Goal: Complete application form

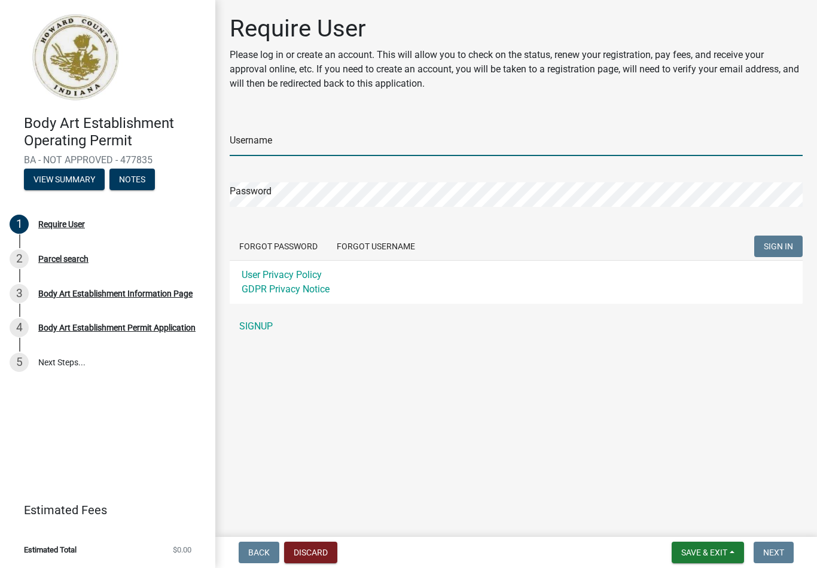
click at [285, 145] on input "Username" at bounding box center [516, 144] width 573 height 25
type input "New user"
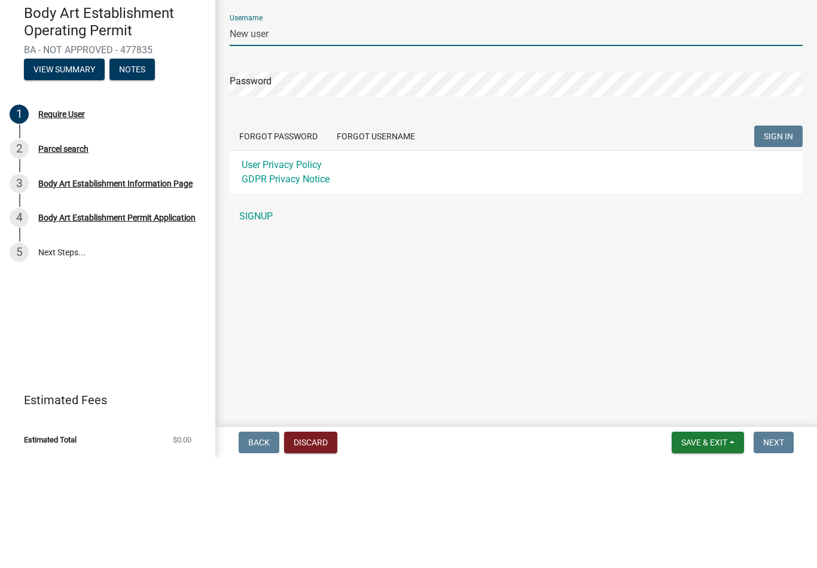
click at [263, 315] on link "SIGNUP" at bounding box center [516, 327] width 573 height 24
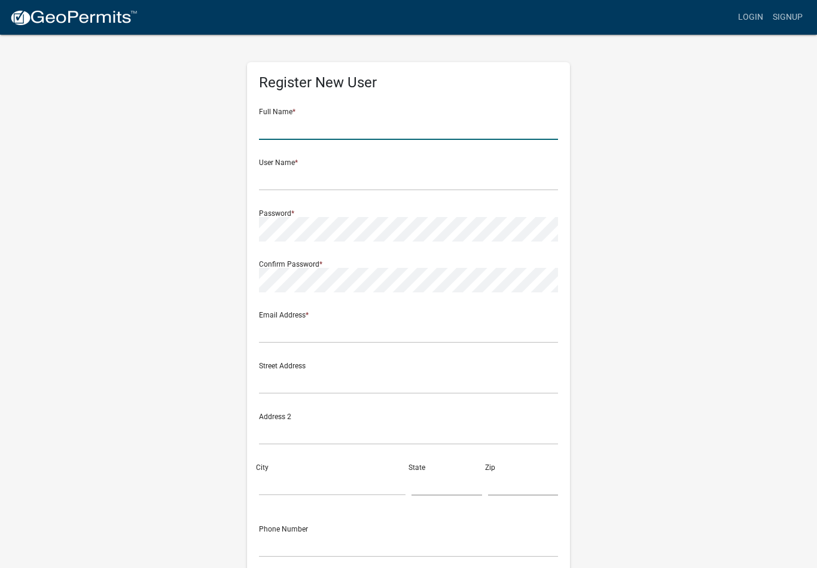
click at [287, 122] on input "text" at bounding box center [408, 127] width 299 height 25
type input "[PERSON_NAME]"
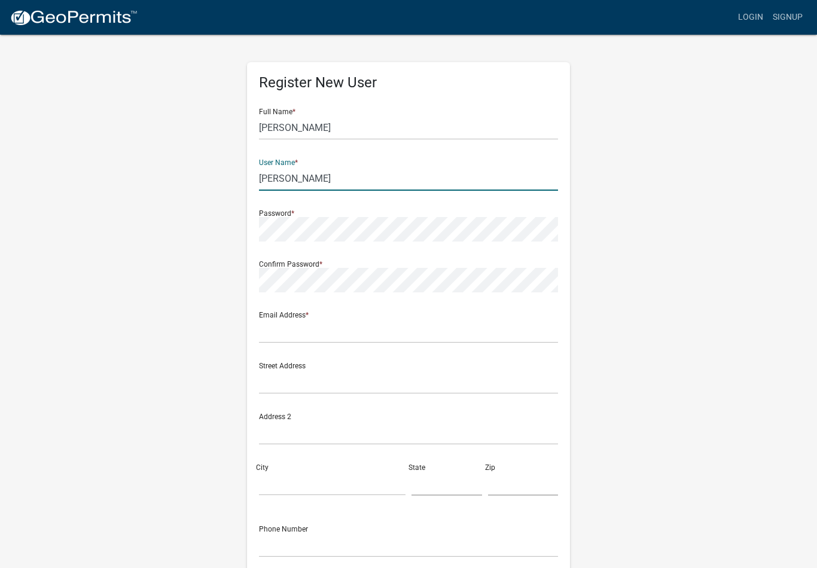
type input "[PERSON_NAME]"
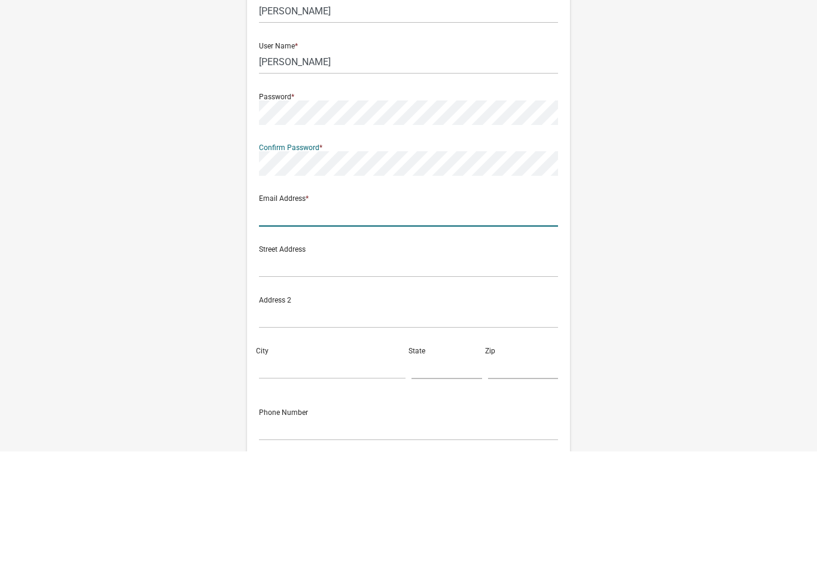
click at [285, 319] on input "text" at bounding box center [408, 331] width 299 height 25
type input "[EMAIL_ADDRESS][DOMAIN_NAME]"
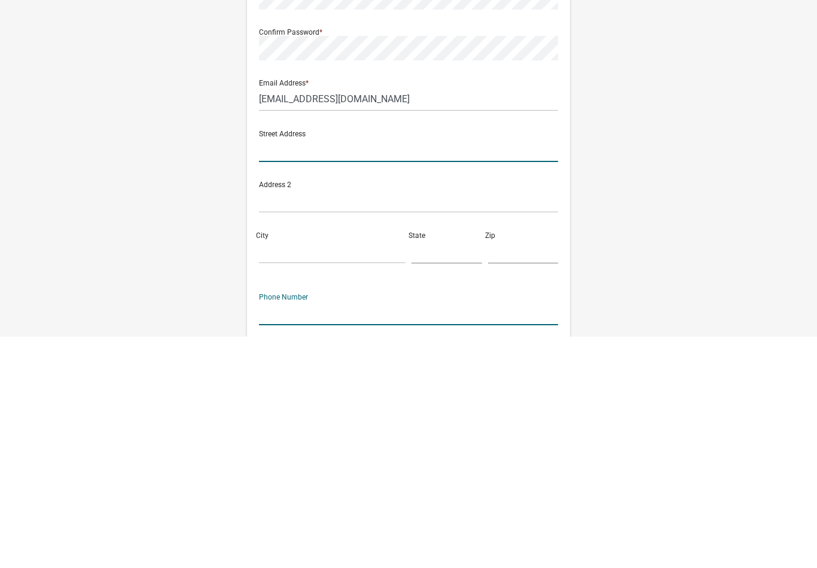
click at [317, 370] on input "text" at bounding box center [408, 382] width 299 height 25
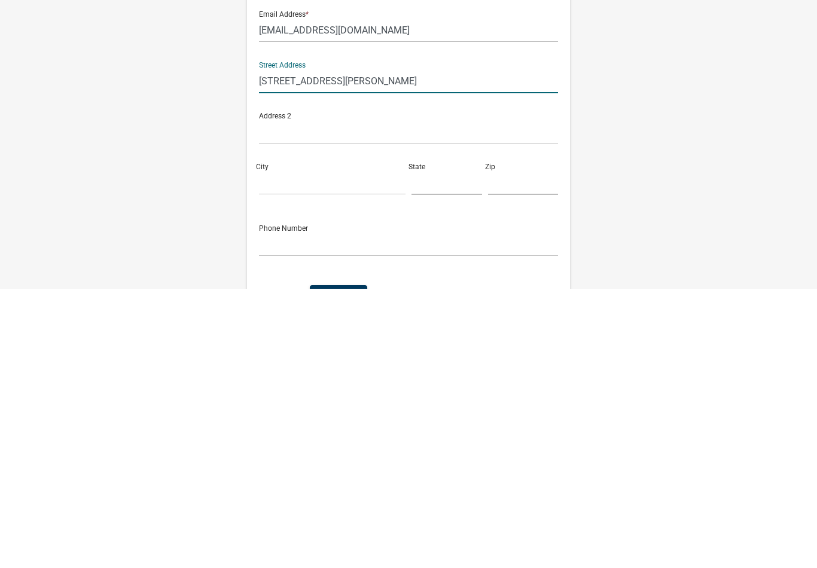
scroll to position [26, 0]
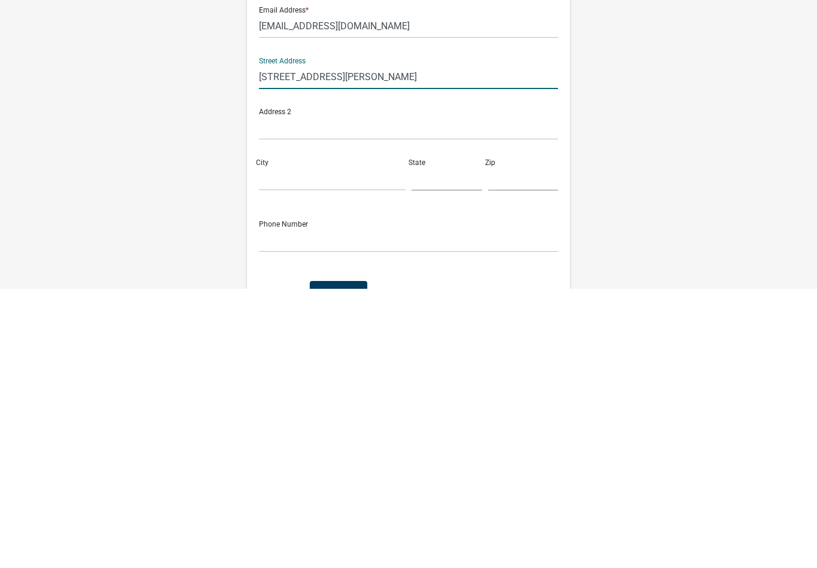
type input "[STREET_ADDRESS][PERSON_NAME]"
click at [333, 446] on input "City" at bounding box center [332, 458] width 147 height 25
type input "Kokomo"
click at [451, 446] on input "text" at bounding box center [447, 458] width 71 height 25
type input "In"
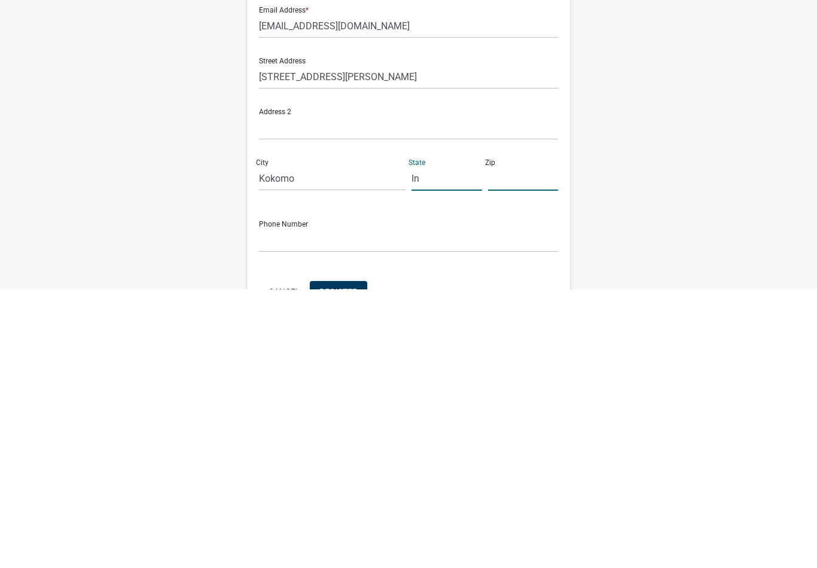
click at [510, 446] on input "text" at bounding box center [523, 458] width 71 height 25
type input "46901"
click at [281, 507] on input "text" at bounding box center [408, 519] width 299 height 25
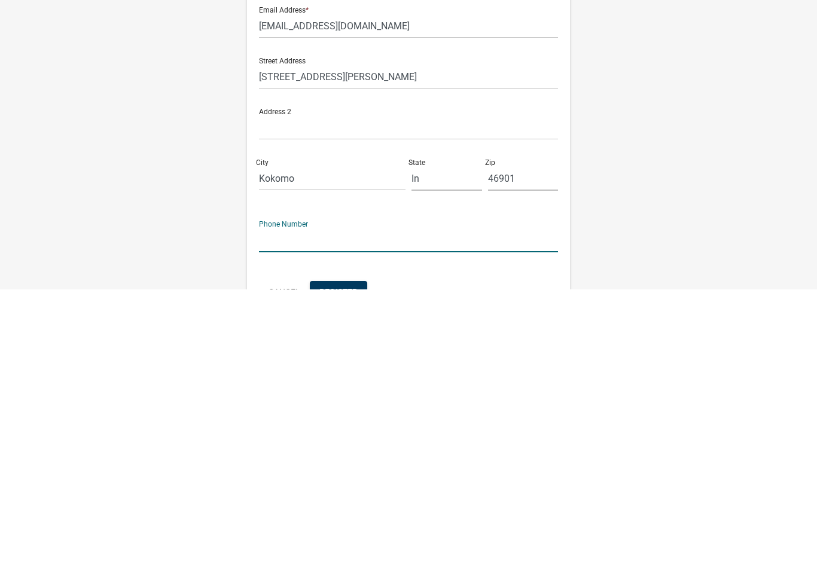
type input "7656230408"
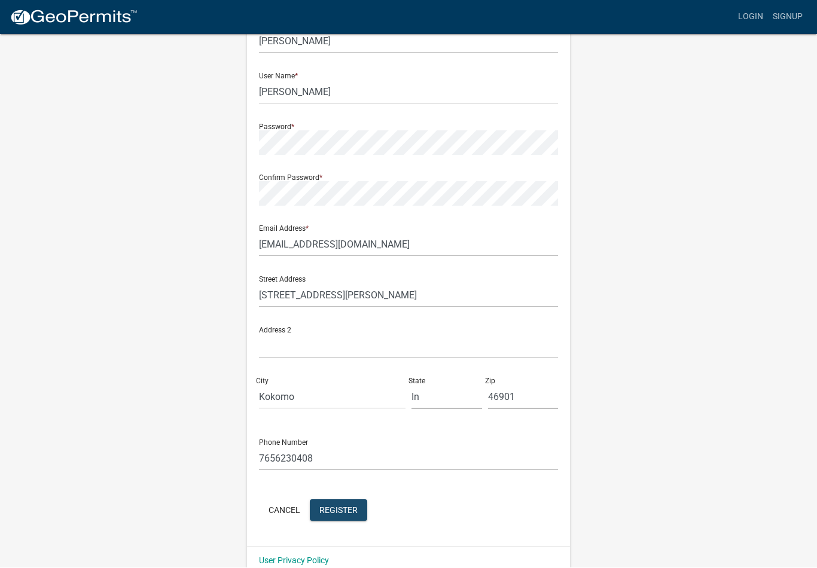
click at [351, 509] on span "Register" at bounding box center [338, 511] width 38 height 10
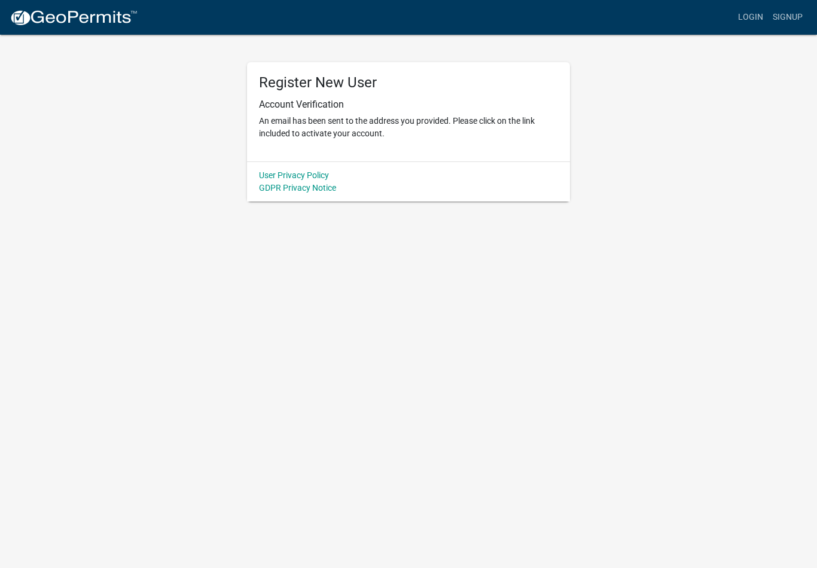
scroll to position [0, 0]
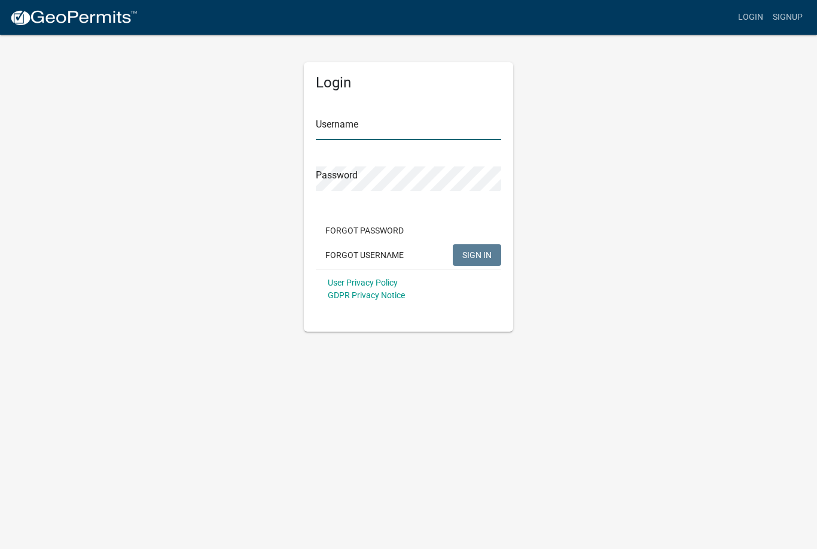
click at [354, 129] on input "Username" at bounding box center [408, 127] width 185 height 25
type input "[PERSON_NAME]"
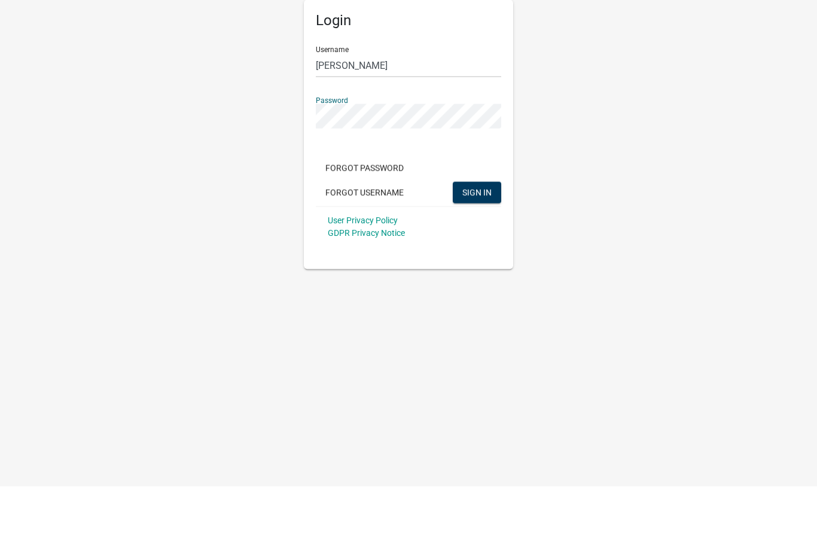
click at [475, 249] on span "SIGN IN" at bounding box center [476, 254] width 29 height 10
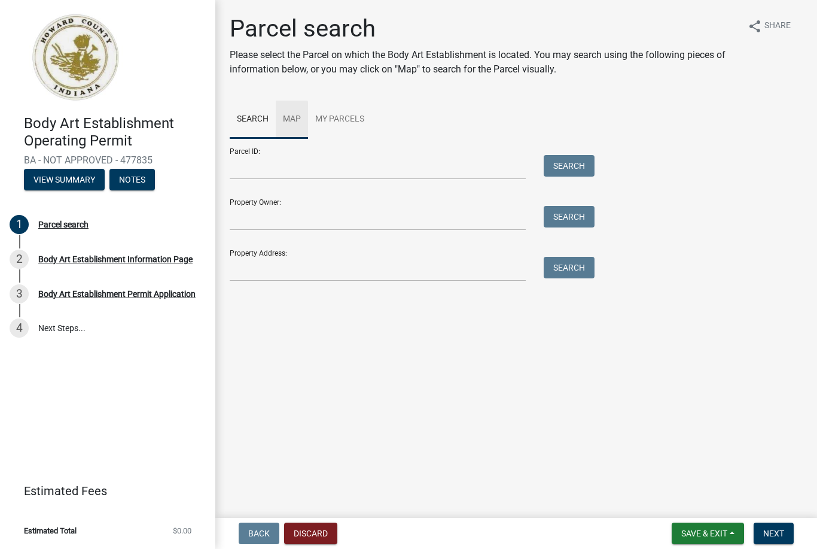
click at [293, 120] on link "Map" at bounding box center [292, 120] width 32 height 38
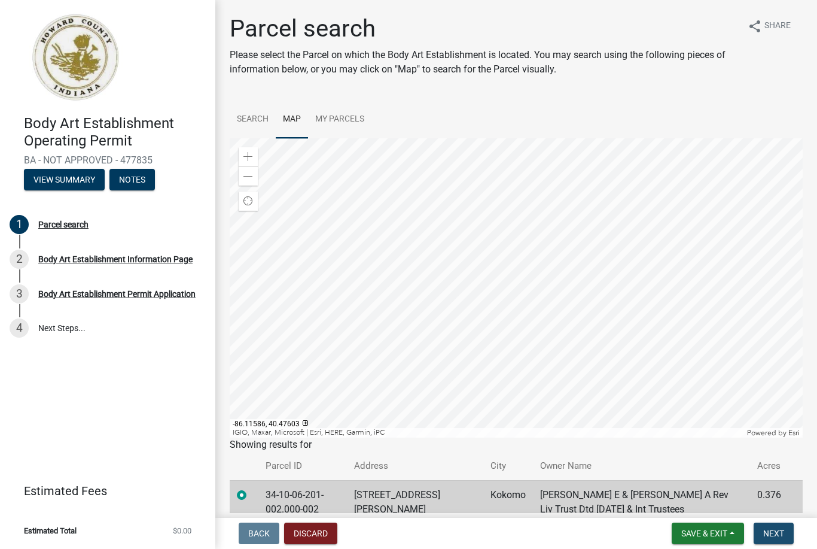
click at [776, 531] on span "Next" at bounding box center [773, 533] width 21 height 10
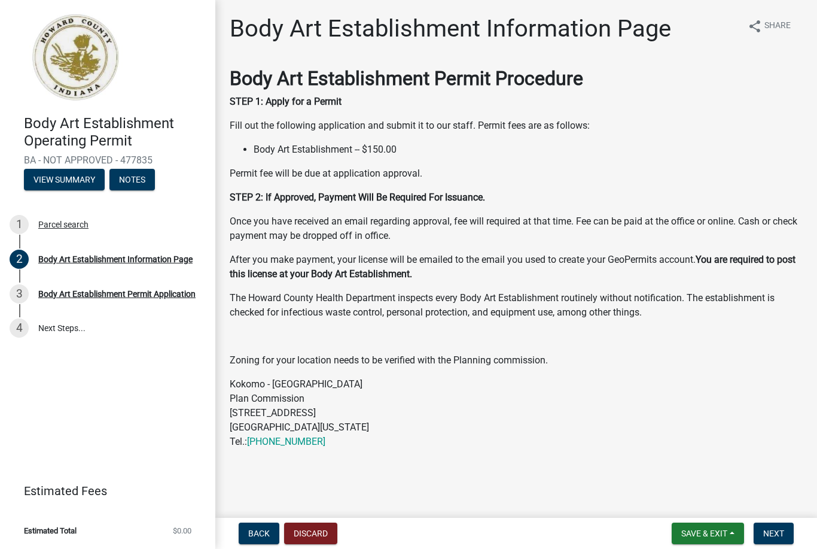
click at [765, 538] on button "Next" at bounding box center [774, 533] width 40 height 22
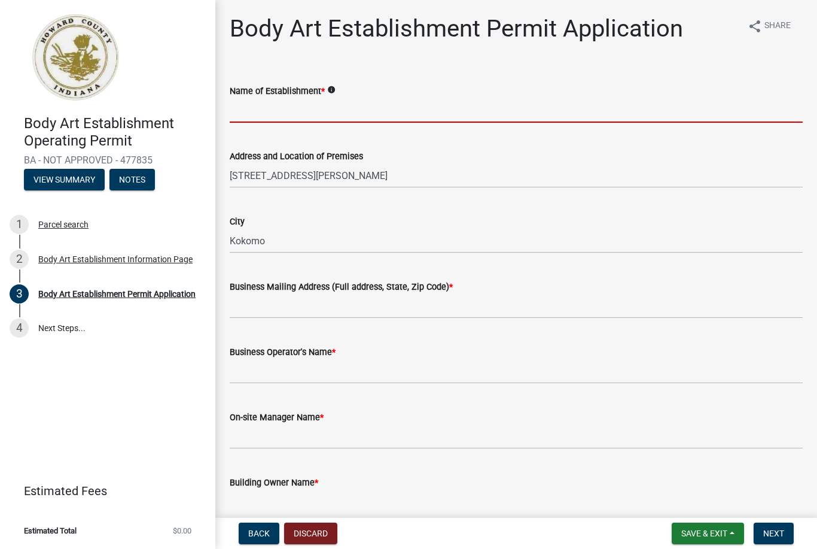
click at [257, 101] on input "Name of Establishment *" at bounding box center [516, 110] width 573 height 25
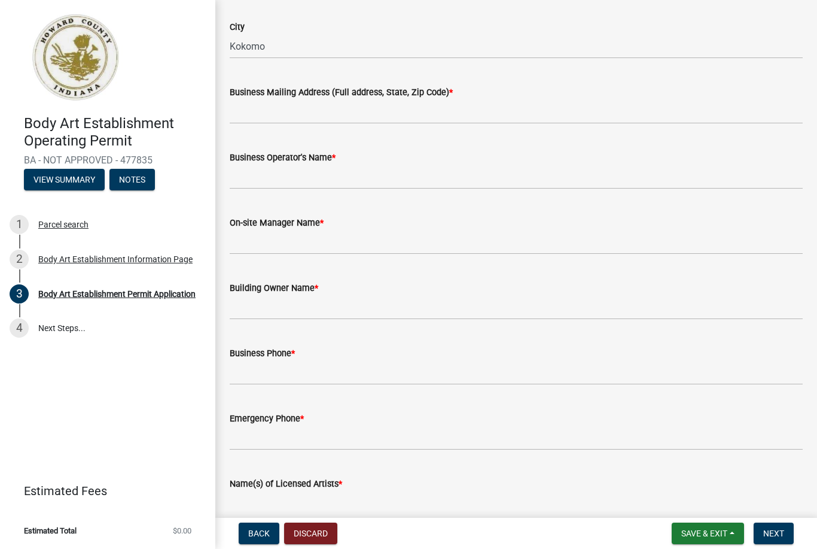
scroll to position [223, 0]
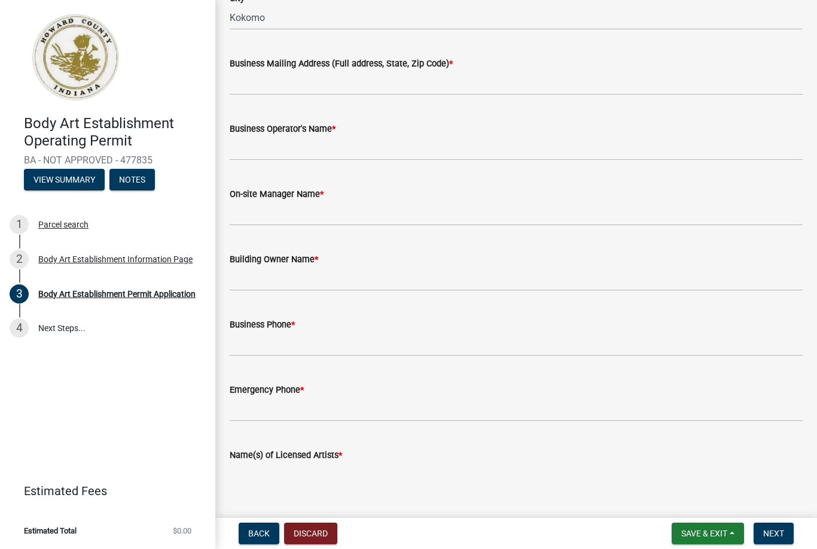
type input "New Breed Tattoo"
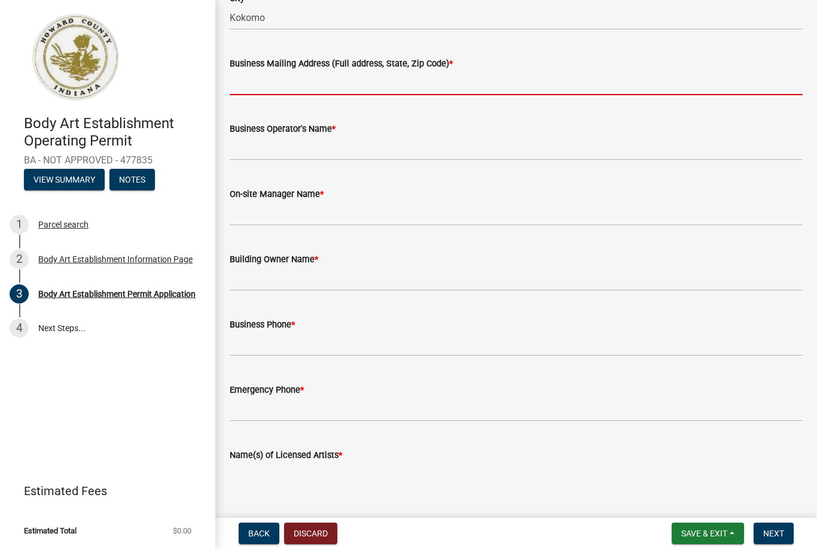
click at [267, 83] on input "Business Mailing Address (Full address, State, Zip Code) *" at bounding box center [516, 83] width 573 height 25
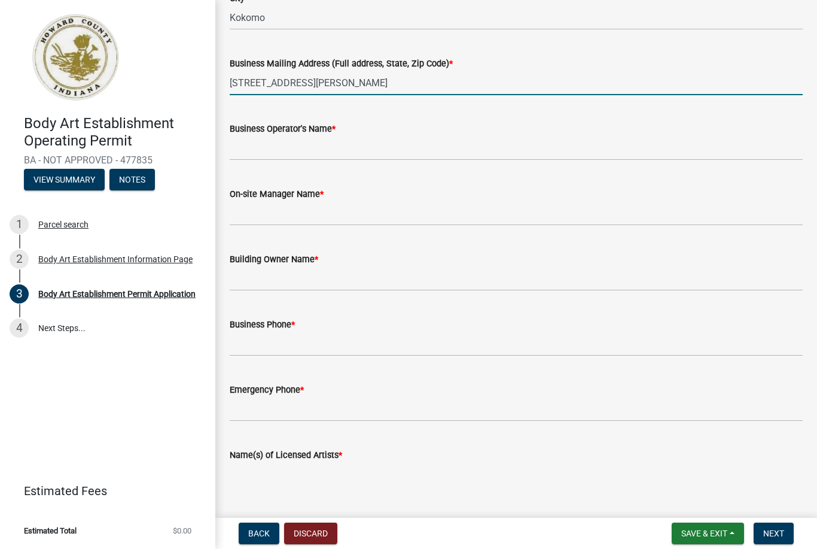
type input "1201 East Markland Ave"
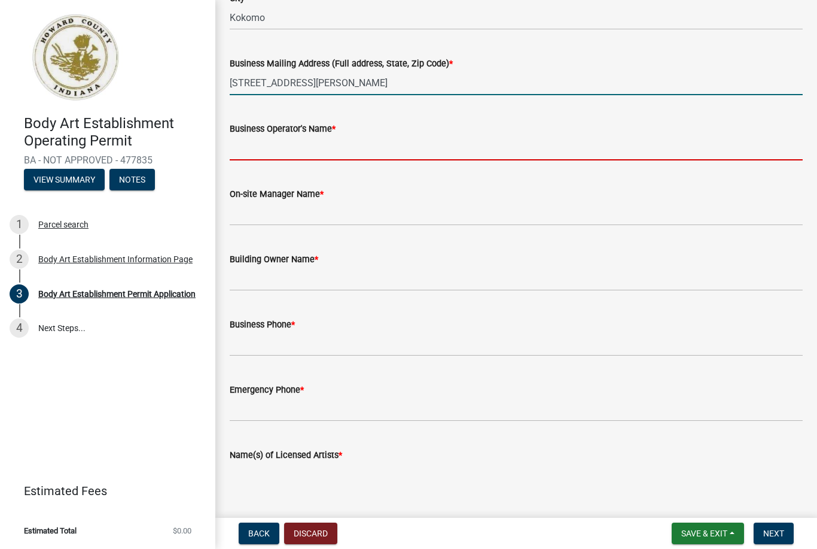
click at [333, 140] on input "Business Operator's Name *" at bounding box center [516, 148] width 573 height 25
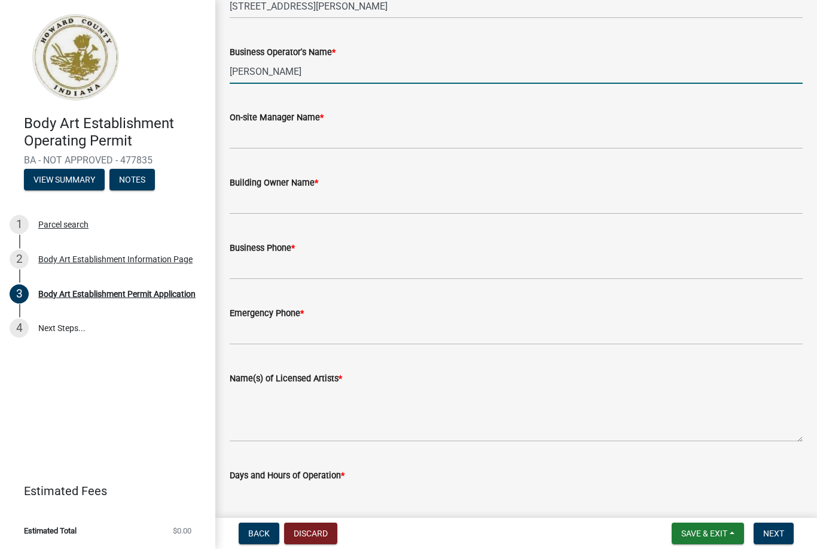
scroll to position [303, 0]
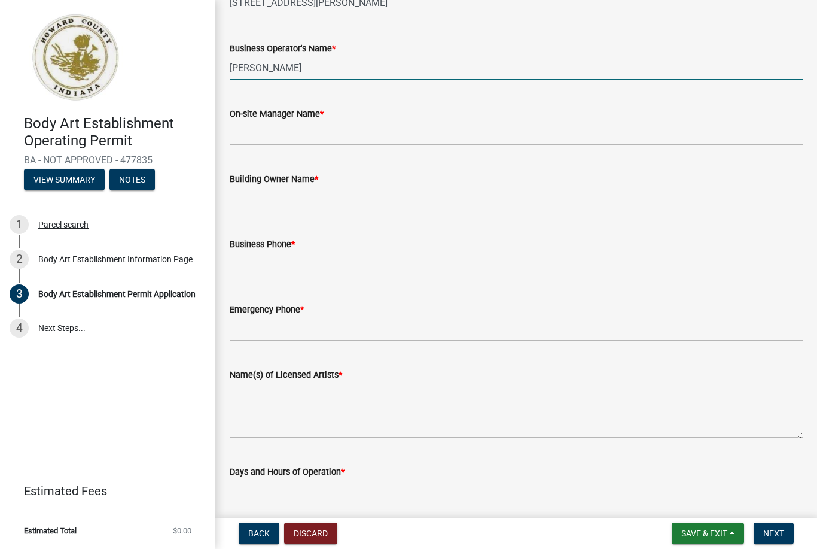
type input "[PERSON_NAME]"
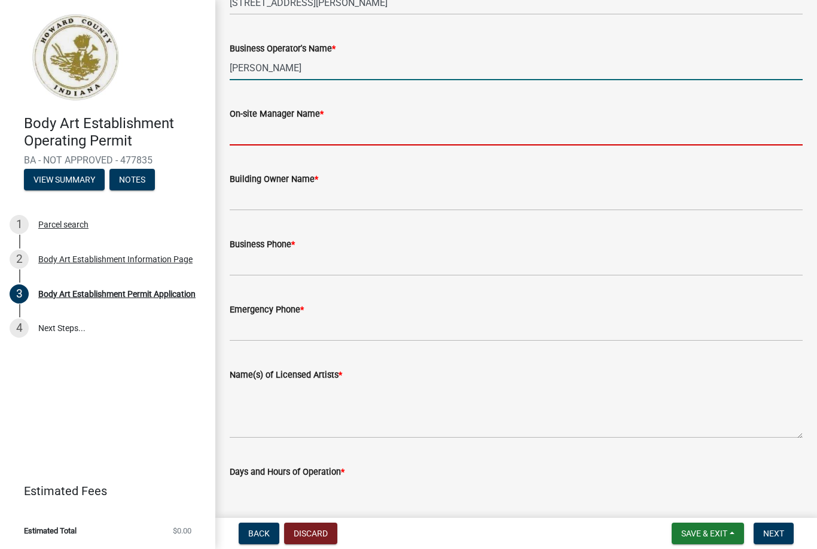
click at [316, 136] on input "On-site Manager Name *" at bounding box center [516, 133] width 573 height 25
type input "[PERSON_NAME]"
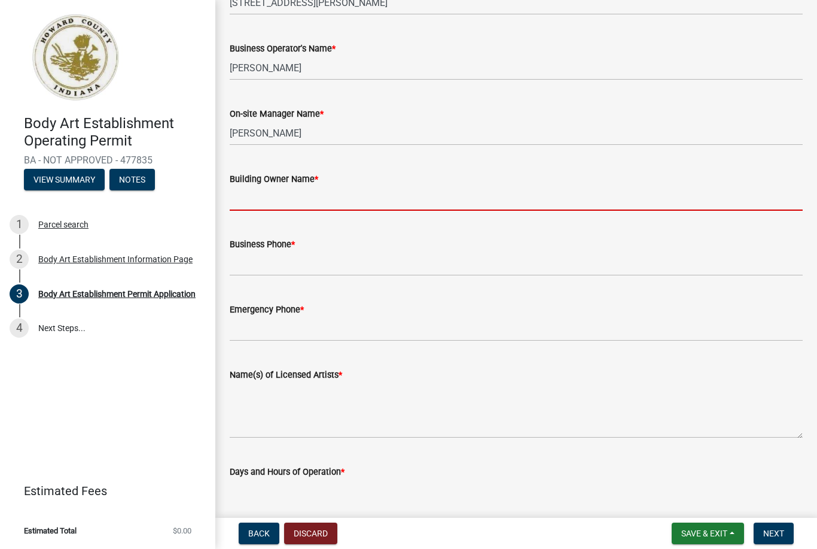
click at [289, 200] on input "Building Owner Name *" at bounding box center [516, 198] width 573 height 25
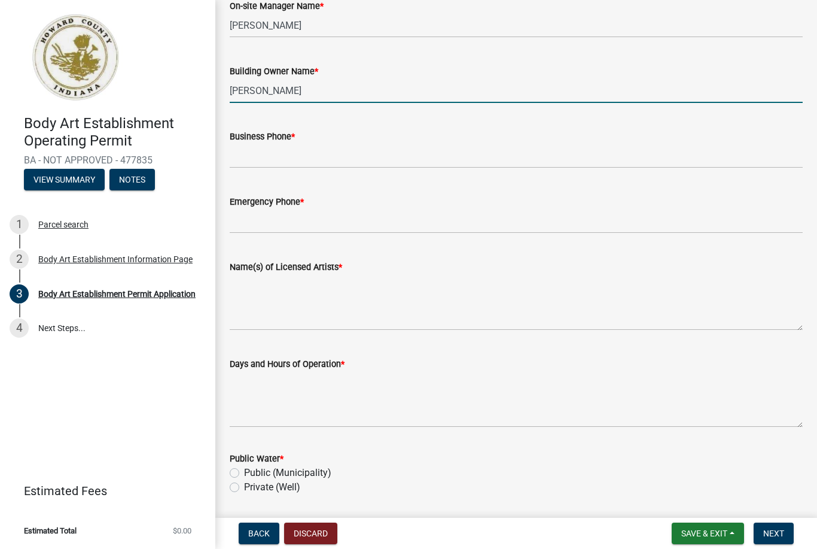
scroll to position [412, 0]
type input "Joyce Fortune"
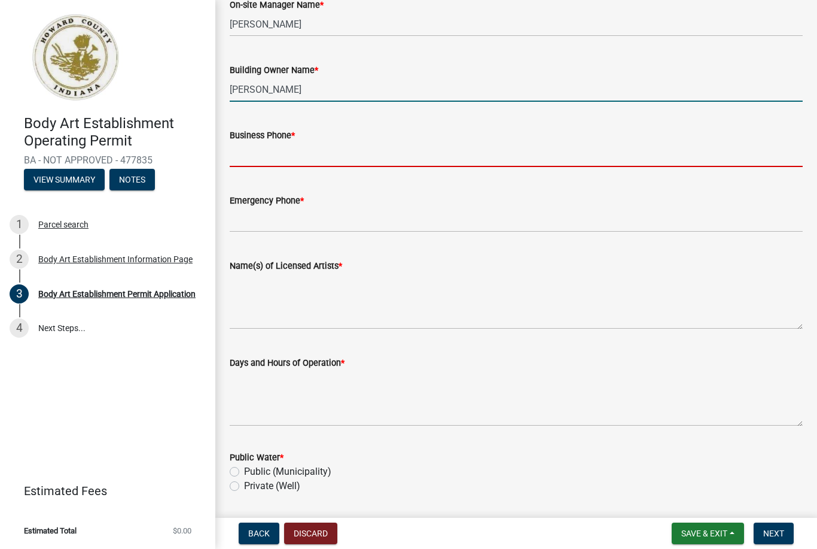
click at [307, 154] on input "Business Phone *" at bounding box center [516, 154] width 573 height 25
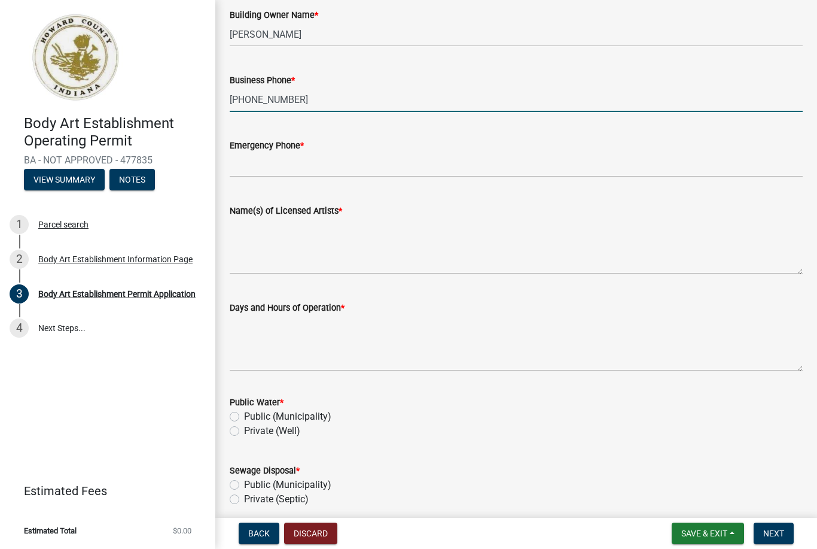
scroll to position [472, 0]
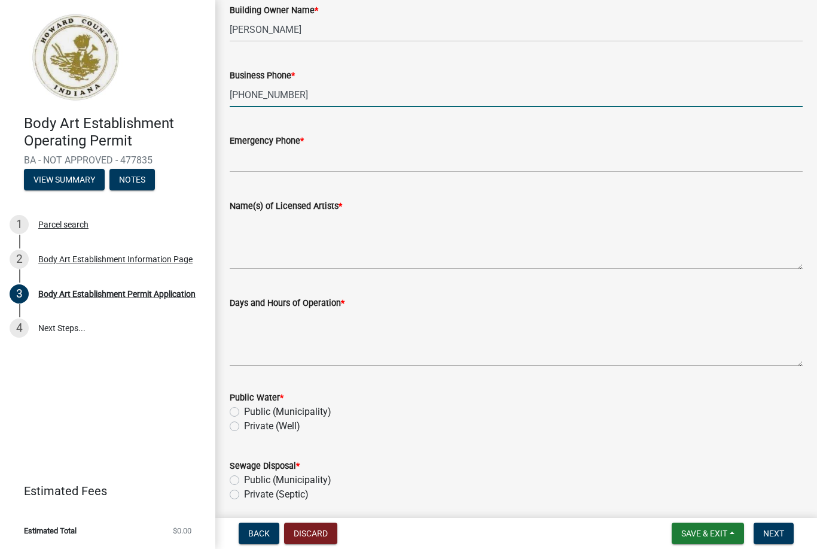
type input "765 452 5537"
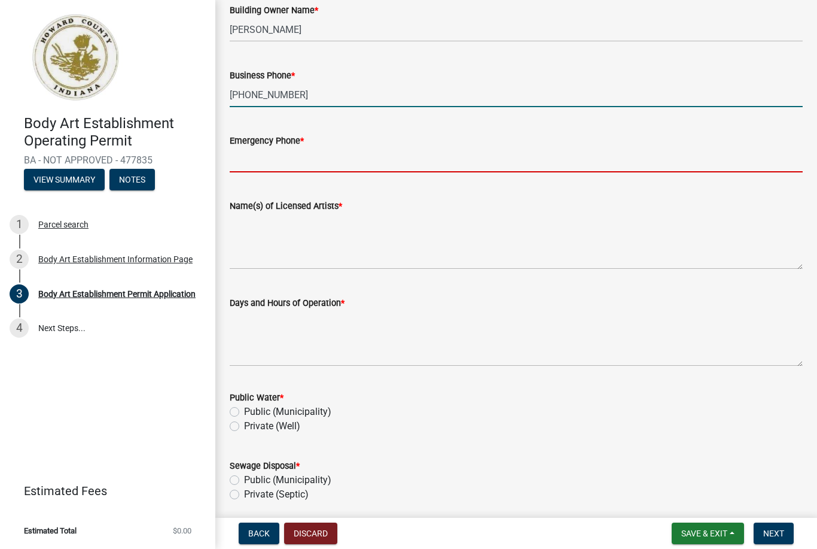
click at [311, 163] on input "Emergency Phone *" at bounding box center [516, 160] width 573 height 25
type input "7656230408"
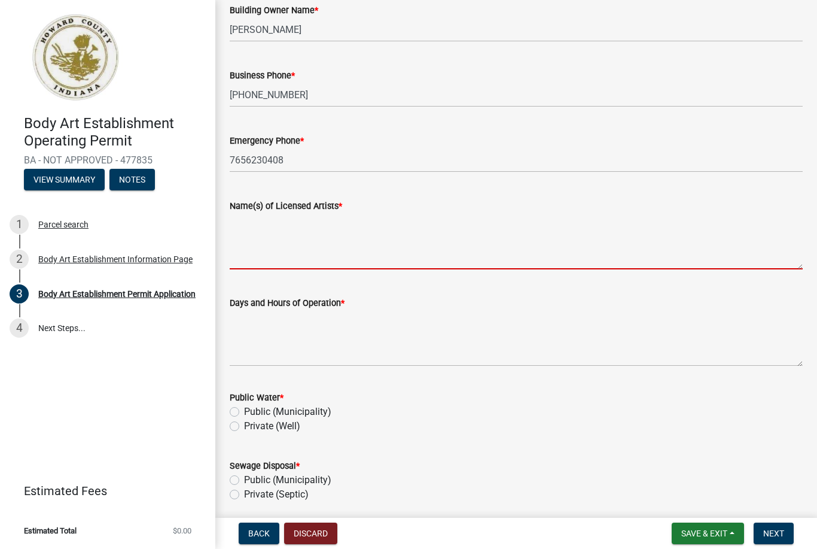
click at [264, 257] on textarea "Name(s) of Licensed Artists *" at bounding box center [516, 241] width 573 height 56
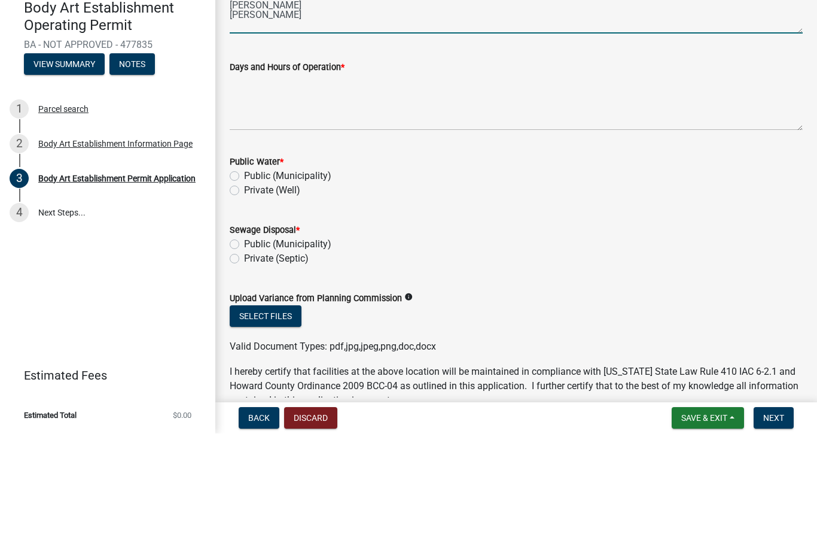
scroll to position [595, 0]
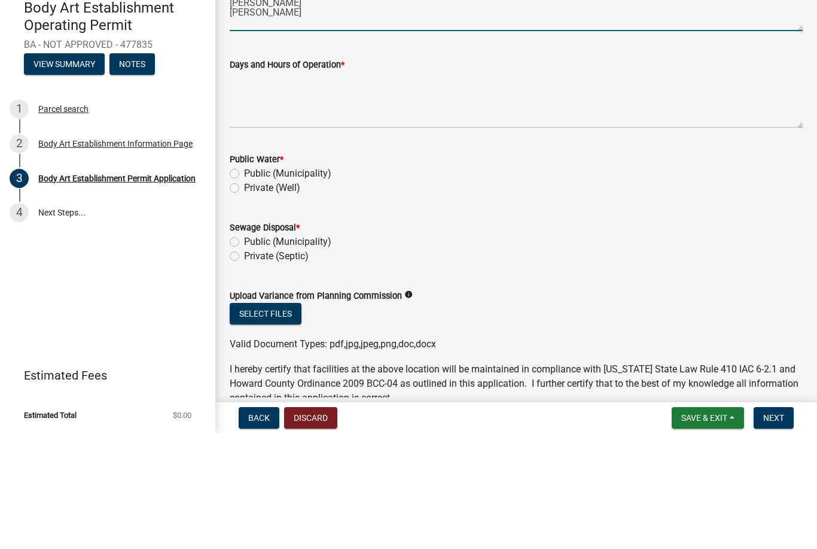
type textarea "Jerry Frost Johnny Braden Makayla Keating Nikkya Clifton"
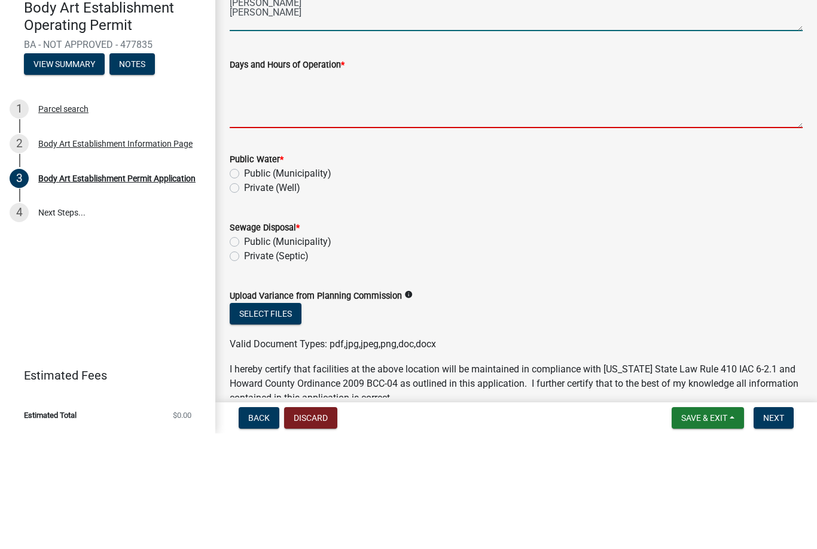
click at [260, 187] on textarea "Days and Hours of Operation *" at bounding box center [516, 215] width 573 height 56
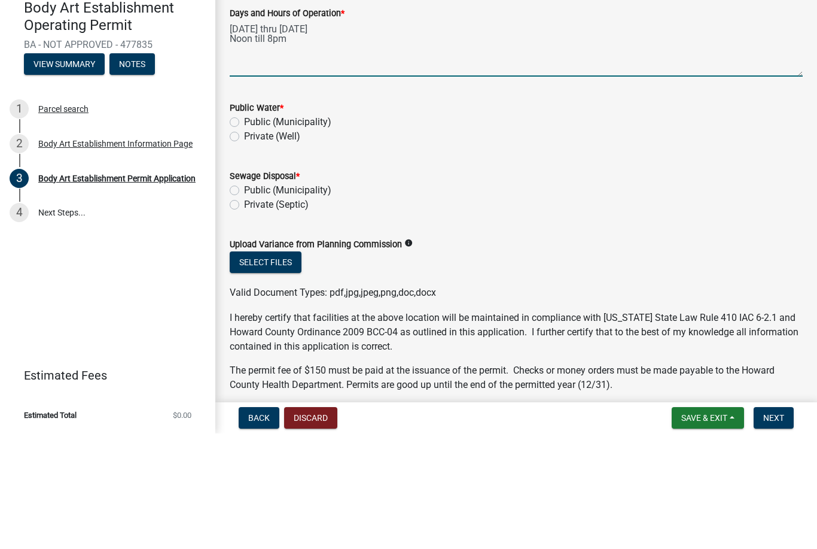
scroll to position [647, 0]
click at [336, 135] on textarea "Tuesday thru Saturday Noon till 8pm" at bounding box center [516, 163] width 573 height 56
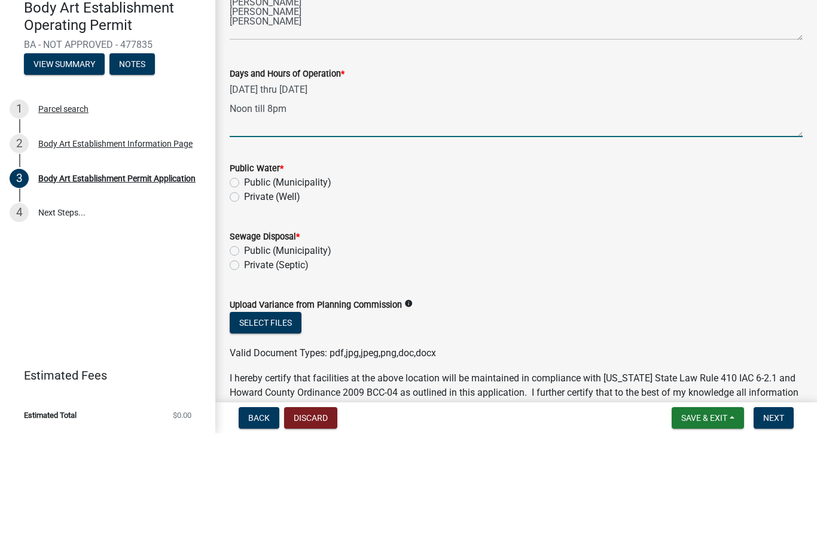
scroll to position [580, 0]
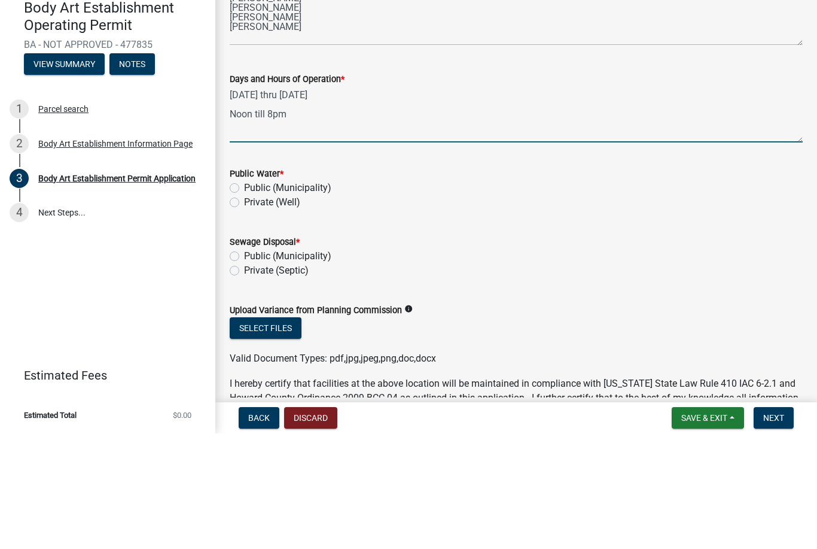
type textarea "Tuesday thru Saturday Noon till 8pm"
click at [244, 296] on label "Public (Municipality)" at bounding box center [287, 303] width 87 height 14
click at [244, 296] on input "Public (Municipality)" at bounding box center [248, 300] width 8 height 8
radio input "true"
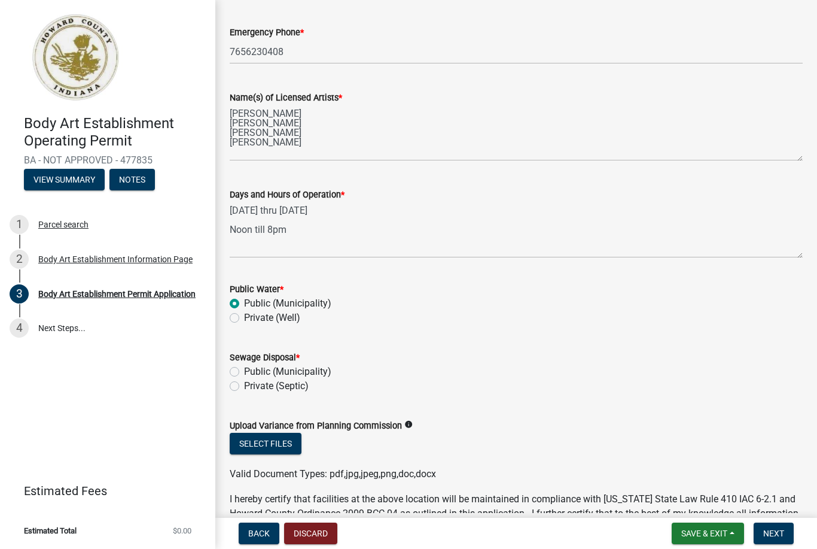
click at [244, 372] on label "Public (Municipality)" at bounding box center [287, 371] width 87 height 14
click at [244, 372] on input "Public (Municipality)" at bounding box center [248, 368] width 8 height 8
radio input "true"
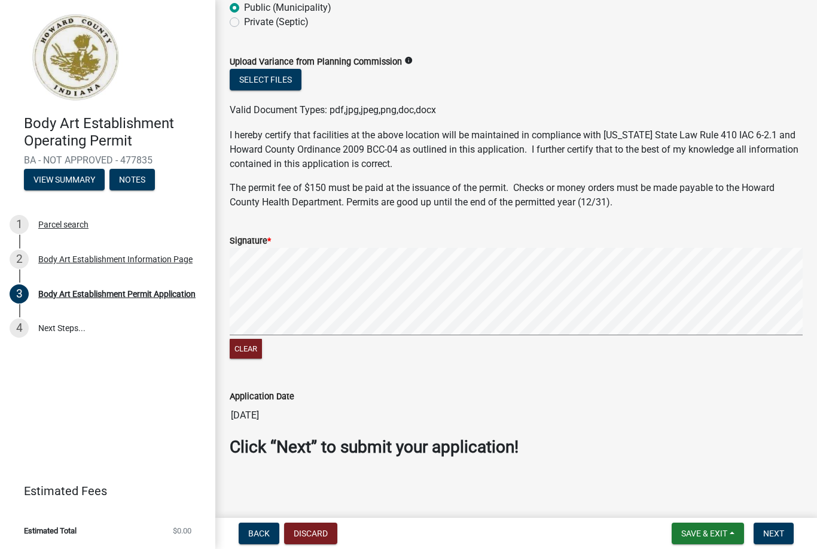
scroll to position [944, 0]
click at [267, 240] on label "Signature *" at bounding box center [250, 242] width 41 height 8
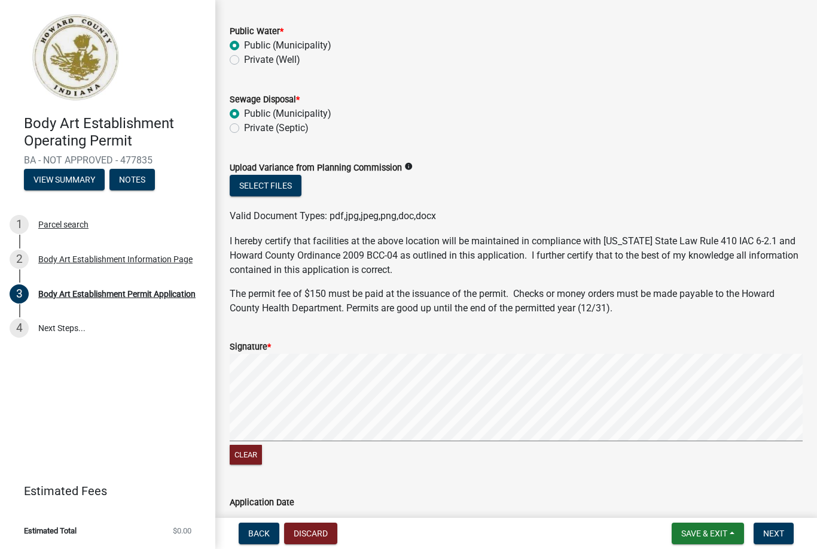
scroll to position [833, 0]
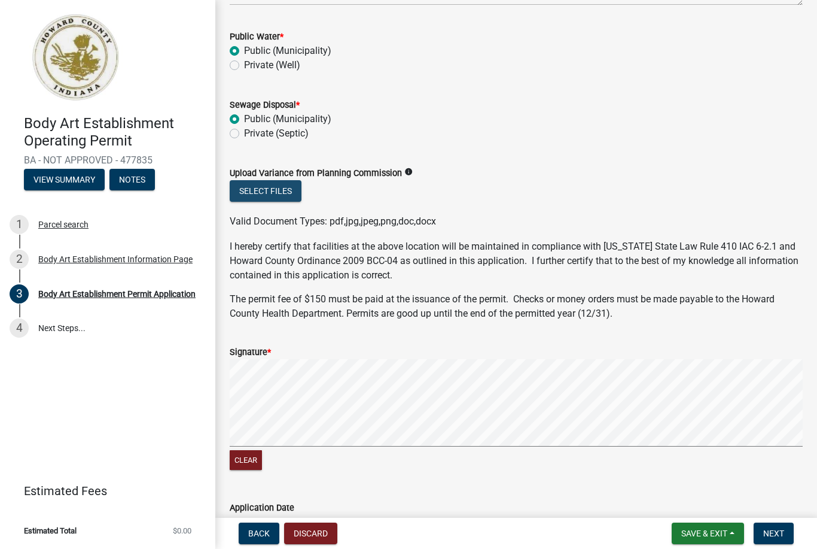
click at [282, 197] on button "Select files" at bounding box center [266, 191] width 72 height 22
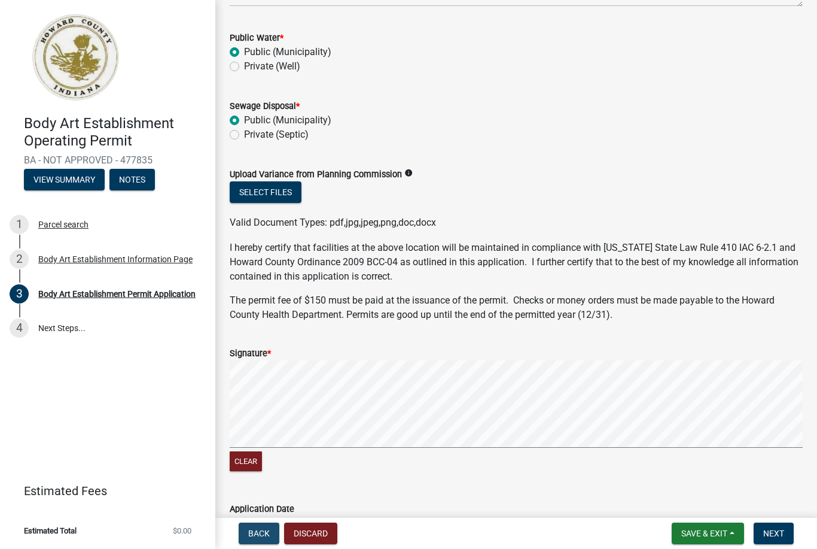
click at [254, 542] on button "Back" at bounding box center [259, 533] width 41 height 22
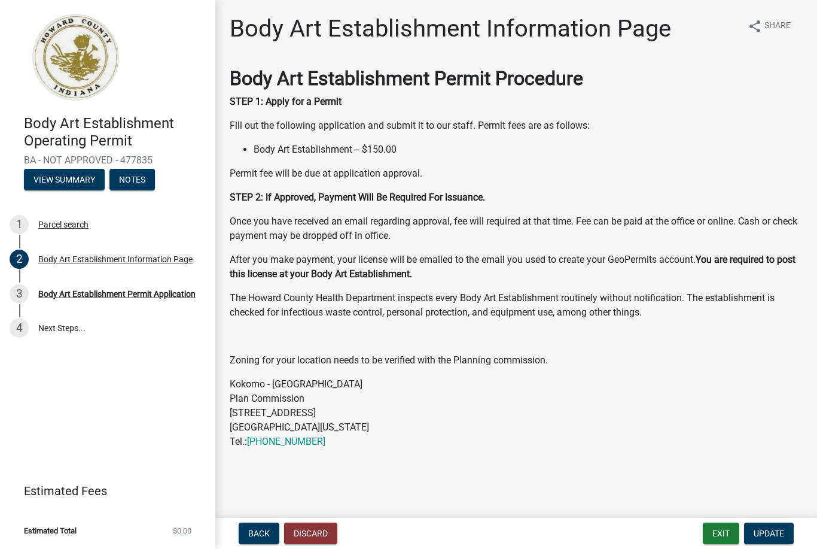
click at [313, 528] on button "Discard" at bounding box center [310, 533] width 53 height 22
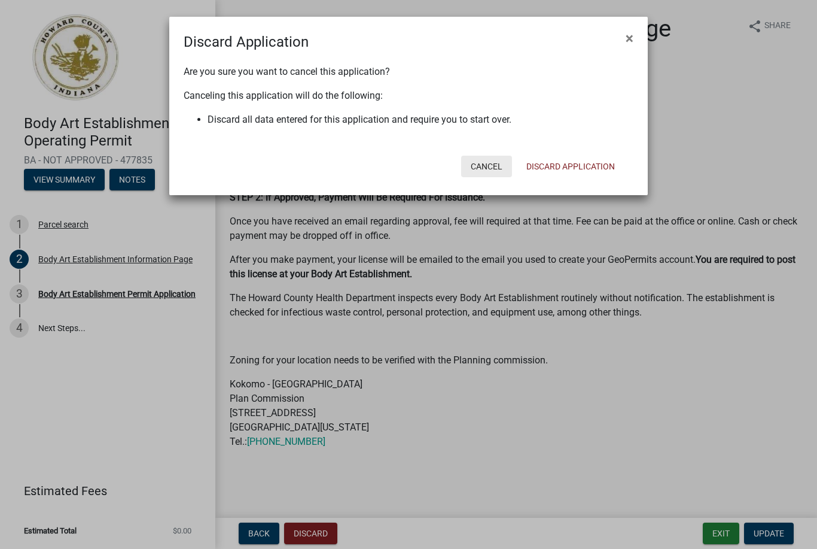
click at [485, 165] on button "Cancel" at bounding box center [486, 167] width 51 height 22
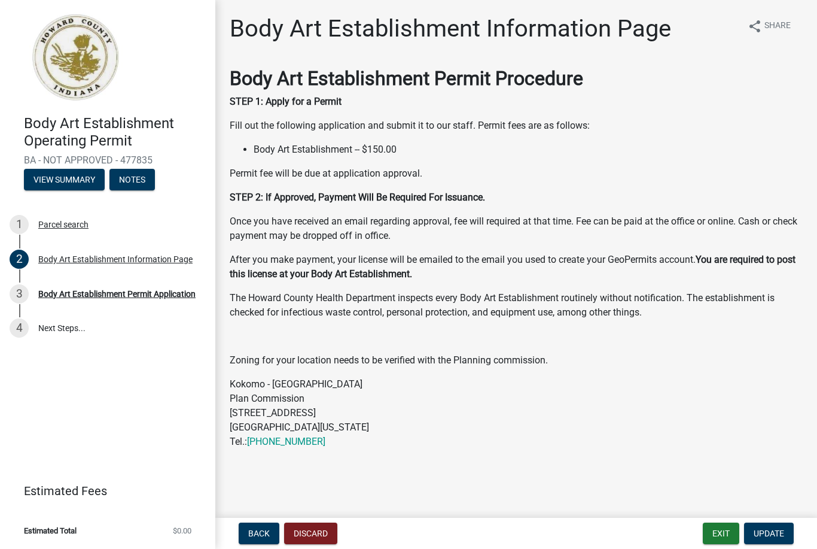
click at [771, 531] on span "Update" at bounding box center [769, 533] width 31 height 10
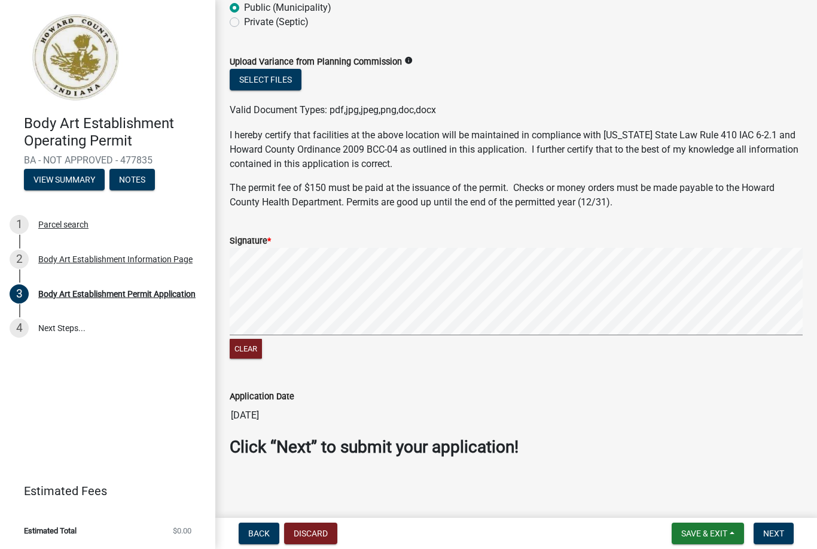
scroll to position [944, 0]
click at [248, 346] on button "Clear" at bounding box center [246, 349] width 32 height 20
click at [255, 354] on button "Clear" at bounding box center [246, 349] width 32 height 20
click at [251, 350] on button "Clear" at bounding box center [246, 349] width 32 height 20
click at [255, 351] on button "Clear" at bounding box center [246, 349] width 32 height 20
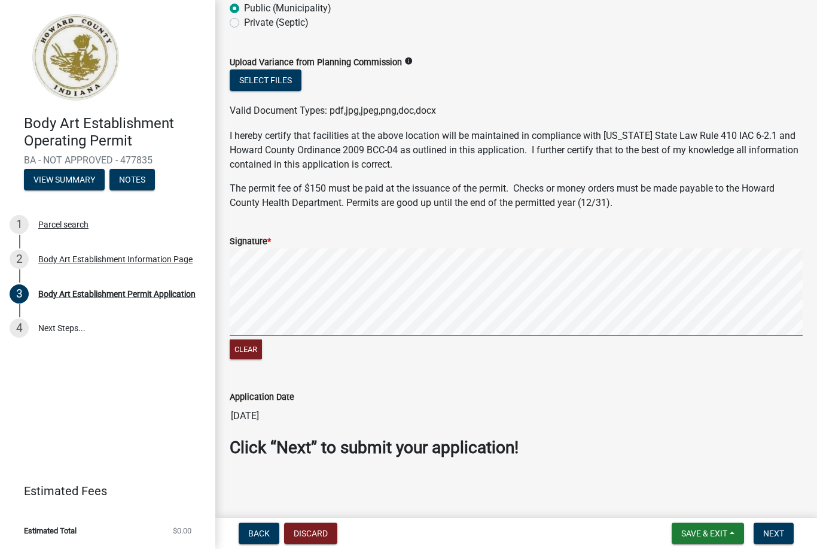
click at [785, 534] on button "Next" at bounding box center [774, 533] width 40 height 22
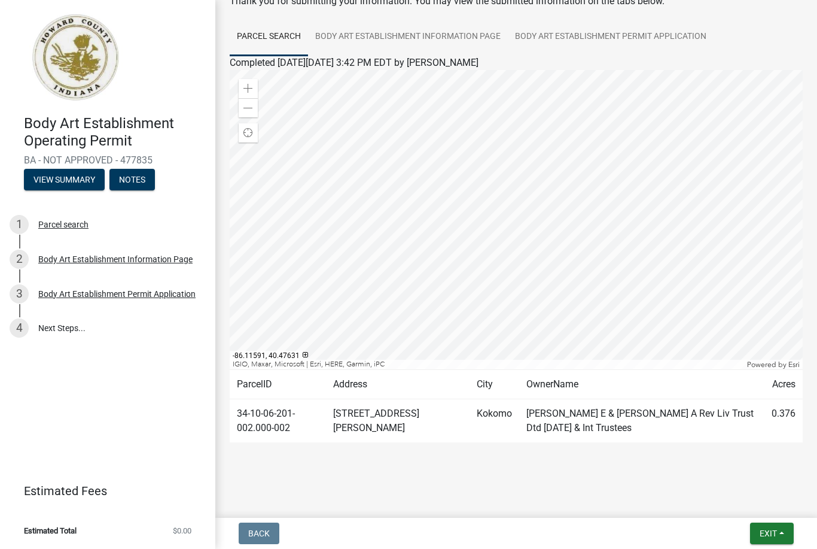
scroll to position [73, 0]
click at [767, 535] on span "Exit" at bounding box center [768, 533] width 17 height 10
click at [745, 507] on button "Save & Exit" at bounding box center [747, 502] width 96 height 29
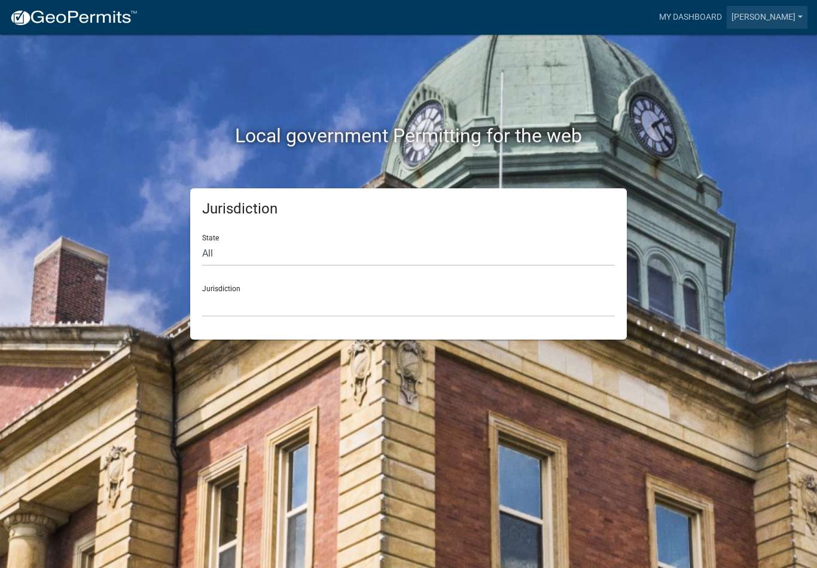
click at [779, 26] on link "[PERSON_NAME]" at bounding box center [767, 17] width 81 height 23
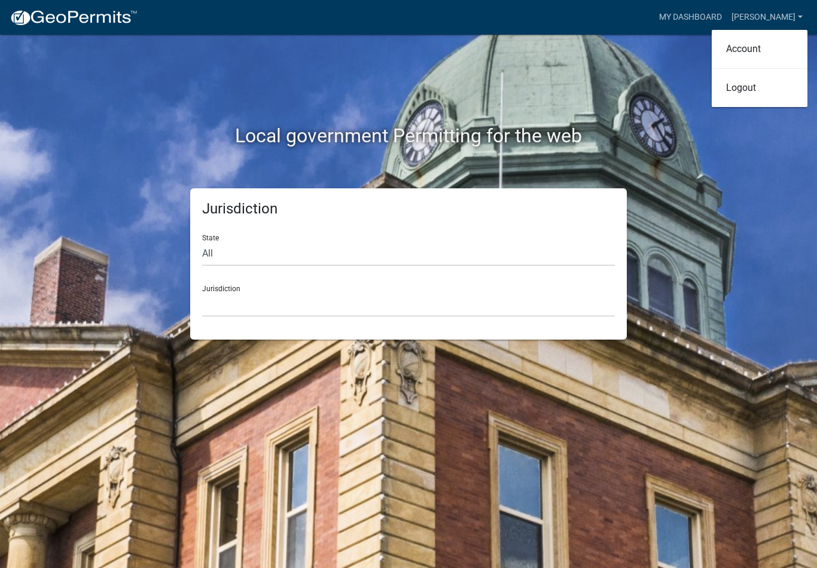
click at [745, 89] on link "Logout" at bounding box center [760, 88] width 96 height 29
